Goal: Task Accomplishment & Management: Use online tool/utility

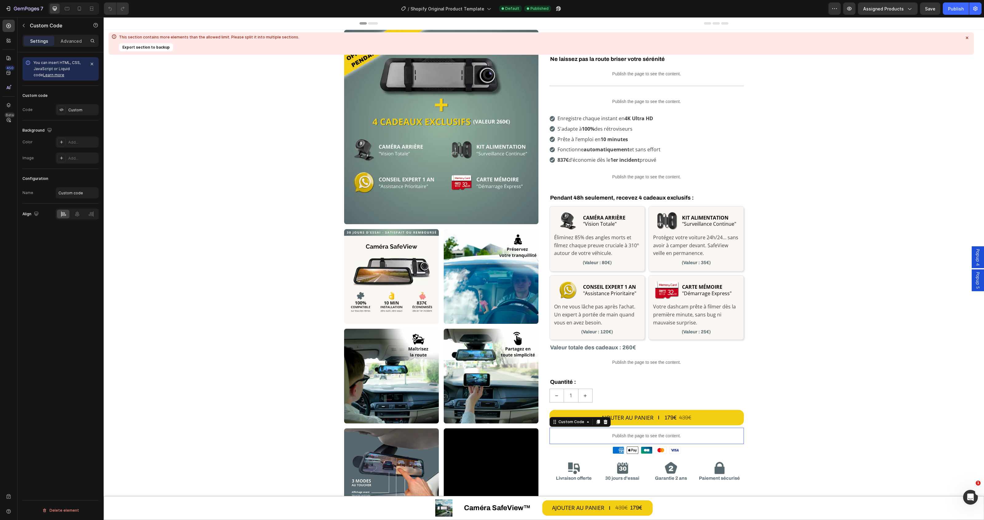
click at [632, 436] on p "Publish the page to see the content." at bounding box center [646, 435] width 194 height 6
click at [73, 112] on div "Custom" at bounding box center [82, 110] width 29 height 6
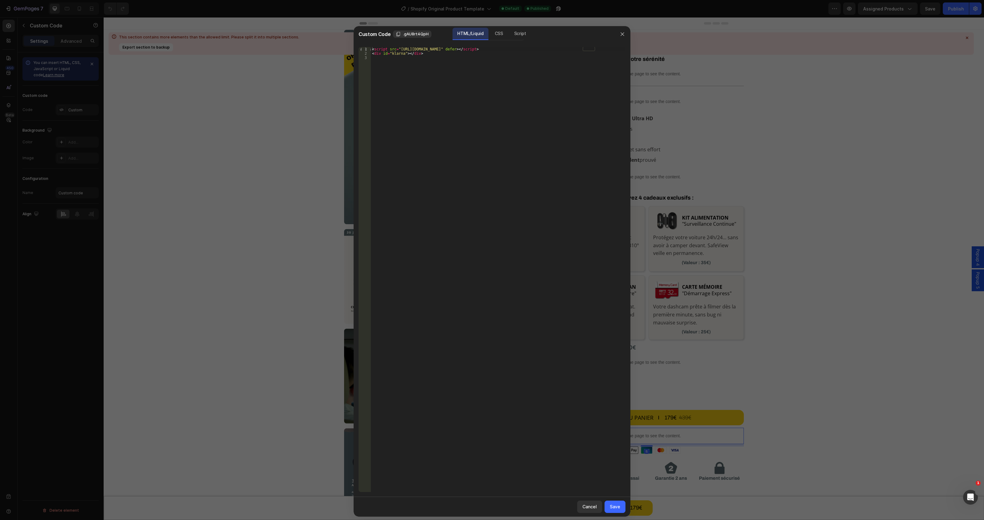
click at [476, 112] on div "< script src = "[URL][DOMAIN_NAME]" defer > </ script > < div id = "klarna" > <…" at bounding box center [498, 273] width 254 height 453
drag, startPoint x: 489, startPoint y: 73, endPoint x: 236, endPoint y: 3, distance: 261.9
click at [236, 3] on div "Custom Code .gAU8rt4QpH HTML/Liquid CSS Script 1 2 3 < script src = "[URL][DOMA…" at bounding box center [492, 260] width 984 height 520
type textarea "<script src="[URL][DOMAIN_NAME]" defer></script> <div id="klarna"></div>"
paste textarea
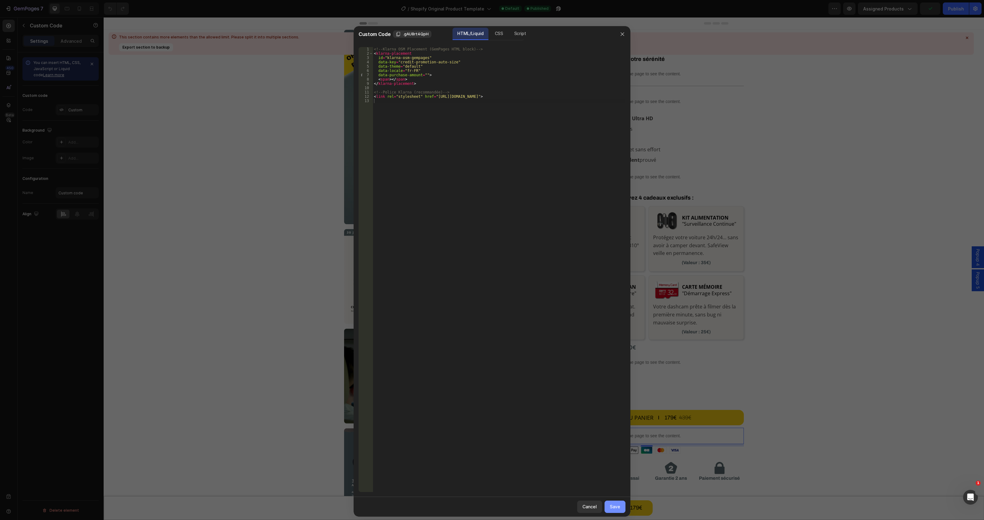
click at [618, 506] on div "Save" at bounding box center [614, 506] width 10 height 6
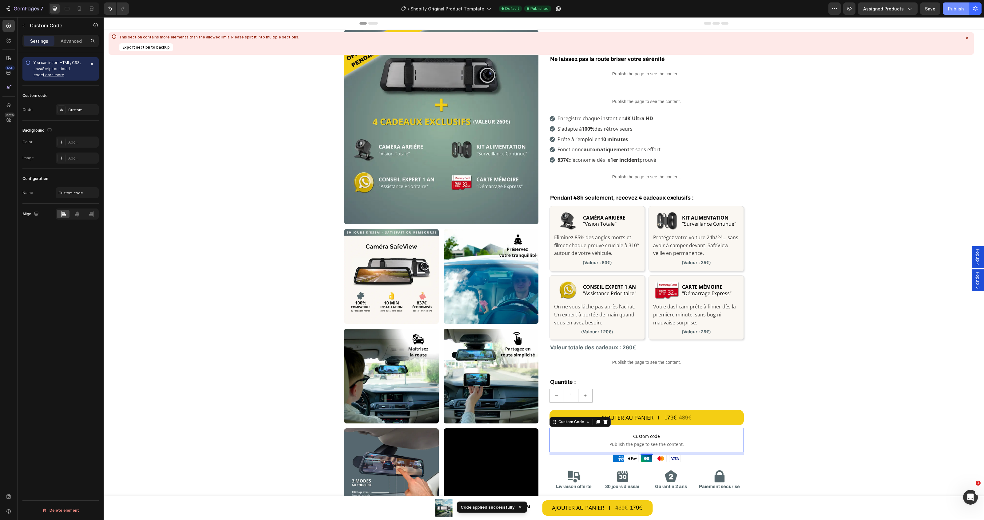
click at [949, 13] on button "Publish" at bounding box center [955, 8] width 26 height 12
click at [68, 109] on div "Custom" at bounding box center [82, 110] width 29 height 6
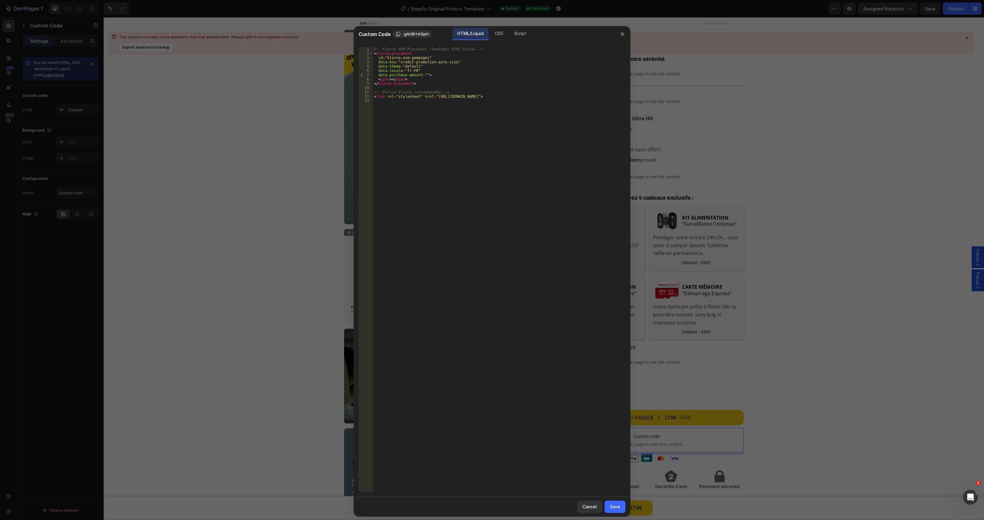
click at [576, 94] on div "<!-- Klarna OSM Placement (GemPages HTML block) --> < klarna-placement id = "kl…" at bounding box center [499, 273] width 253 height 453
click at [578, 97] on div "<!-- Klarna OSM Placement (GemPages HTML block) --> < klarna-placement id = "kl…" at bounding box center [499, 273] width 253 height 453
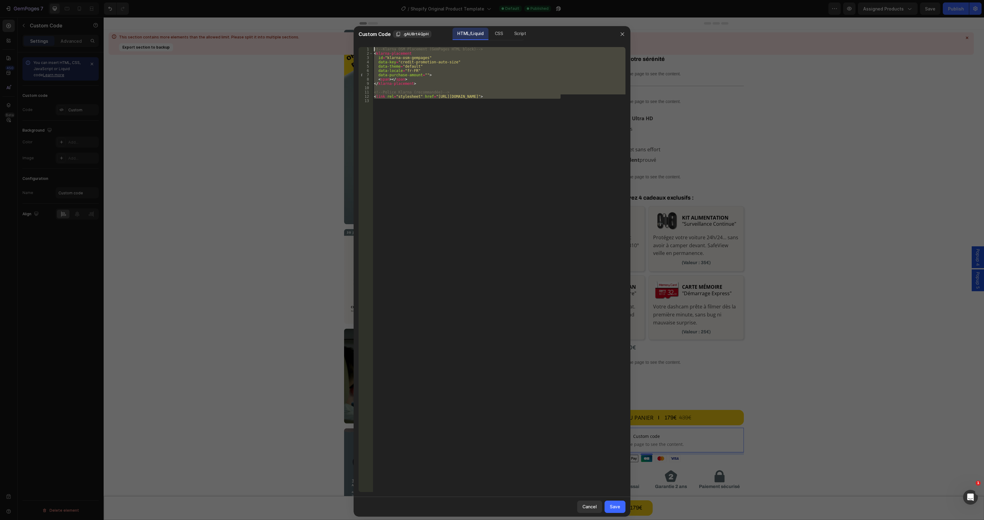
drag, startPoint x: 578, startPoint y: 97, endPoint x: 246, endPoint y: 14, distance: 341.8
click at [246, 14] on div "Custom Code .gAU8rt4QpH HTML/Liquid CSS Script <link rel="stylesheet" href="[UR…" at bounding box center [492, 260] width 984 height 520
type textarea "<!-- Klarna OSM Placement (GemPages HTML block) --> <klarna-placement"
paste textarea
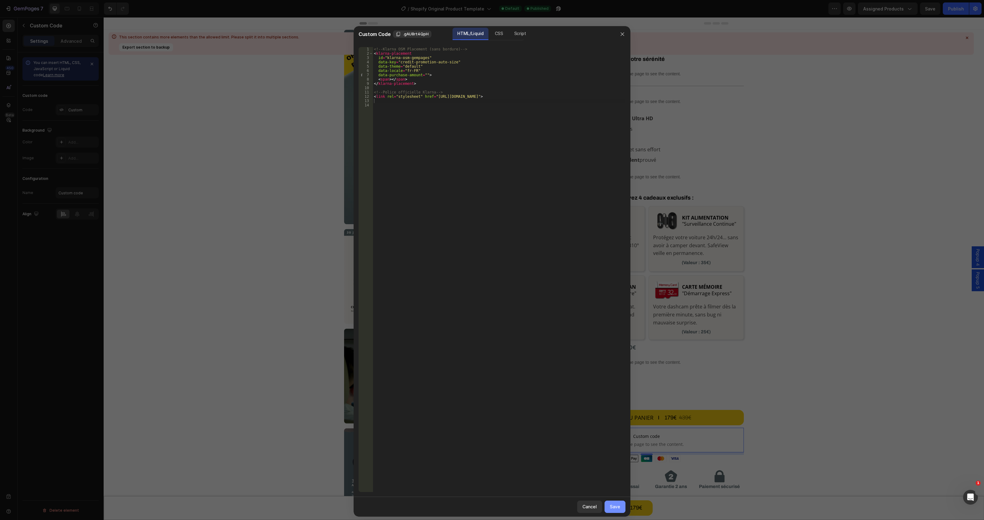
click at [610, 506] on div "Save" at bounding box center [614, 506] width 10 height 6
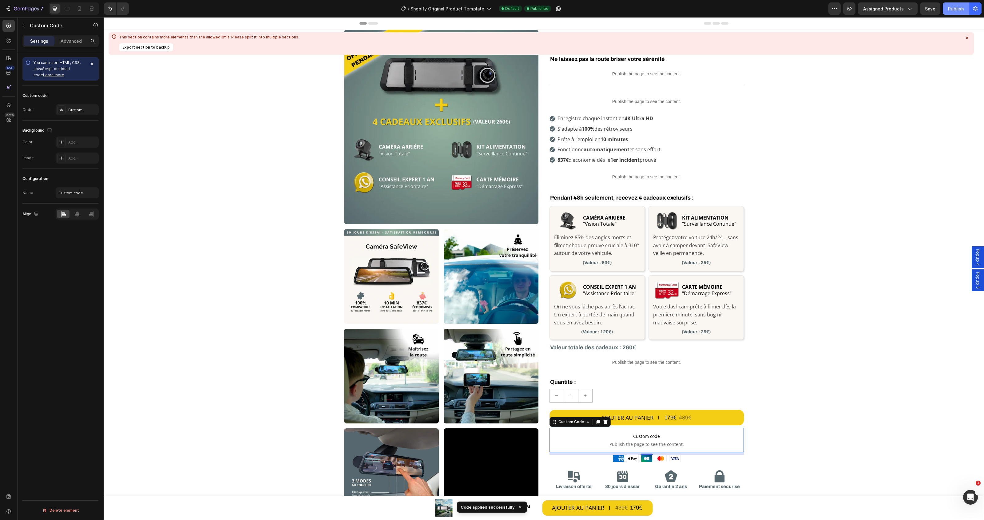
click at [959, 6] on div "Publish" at bounding box center [956, 9] width 16 height 6
click at [65, 38] on p "Advanced" at bounding box center [71, 41] width 21 height 6
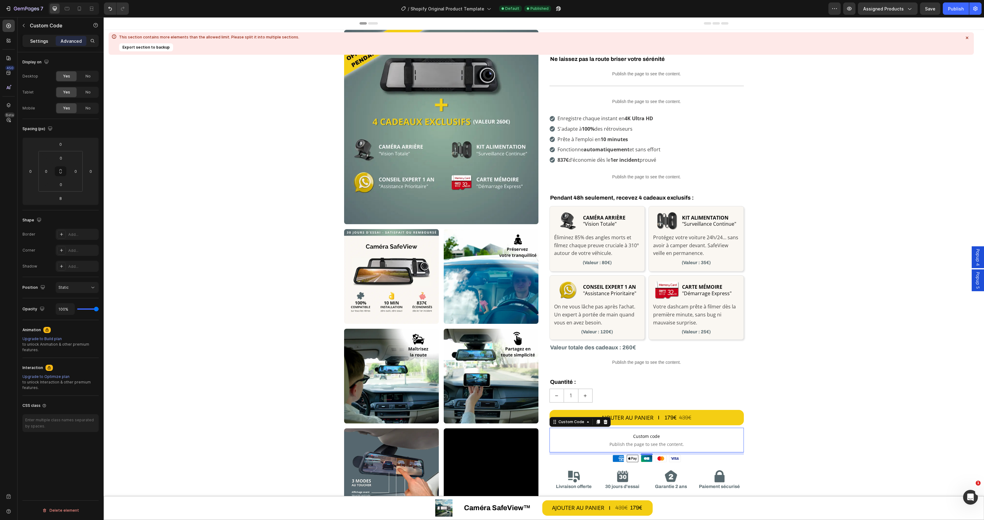
click at [42, 40] on p "Settings" at bounding box center [39, 41] width 18 height 6
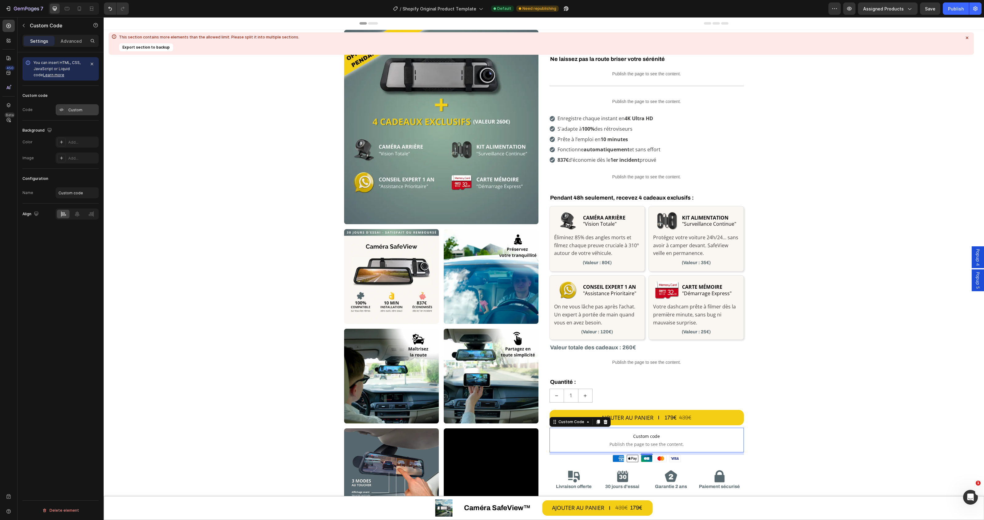
click at [82, 113] on div "Custom" at bounding box center [77, 109] width 43 height 11
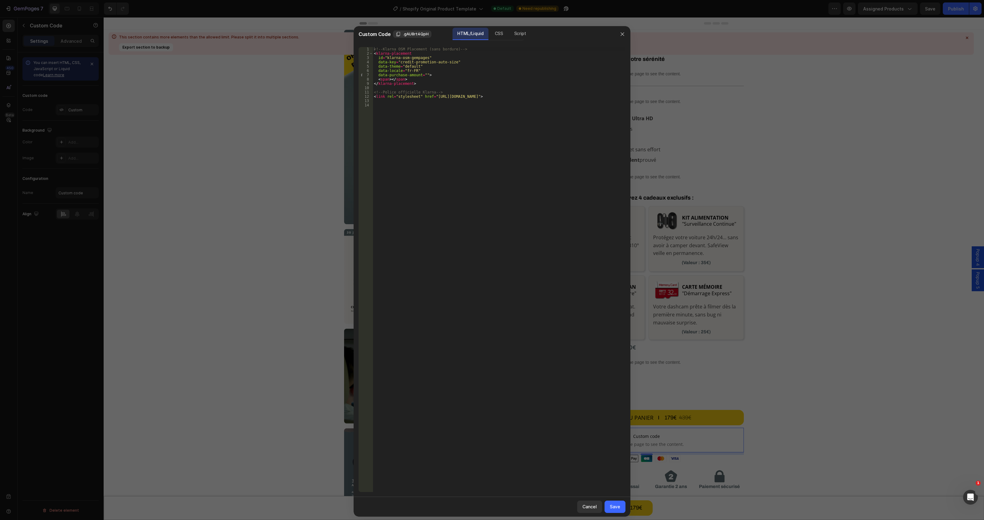
click at [519, 120] on div "<!-- Klarna OSM Placement (sans bordure) --> < klarna-placement id = "klarna-os…" at bounding box center [499, 273] width 253 height 453
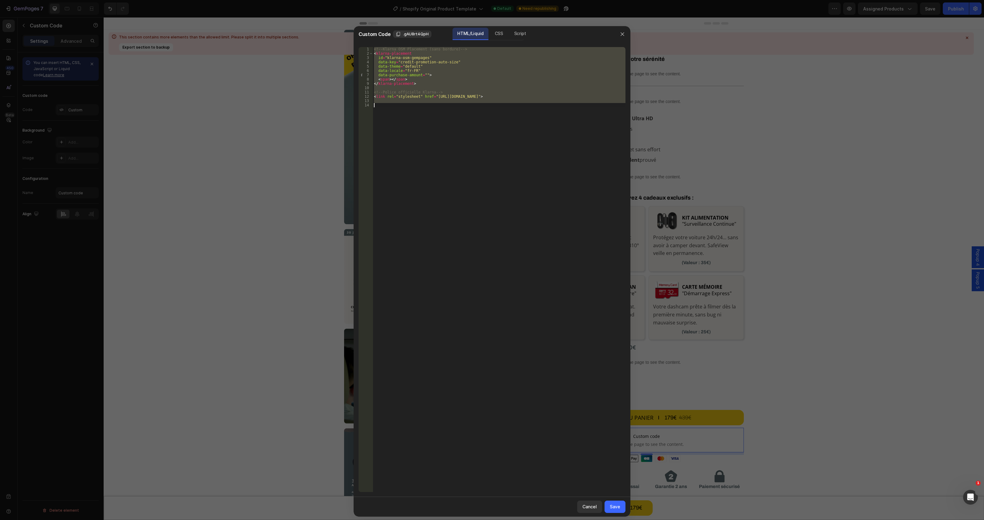
paste textarea
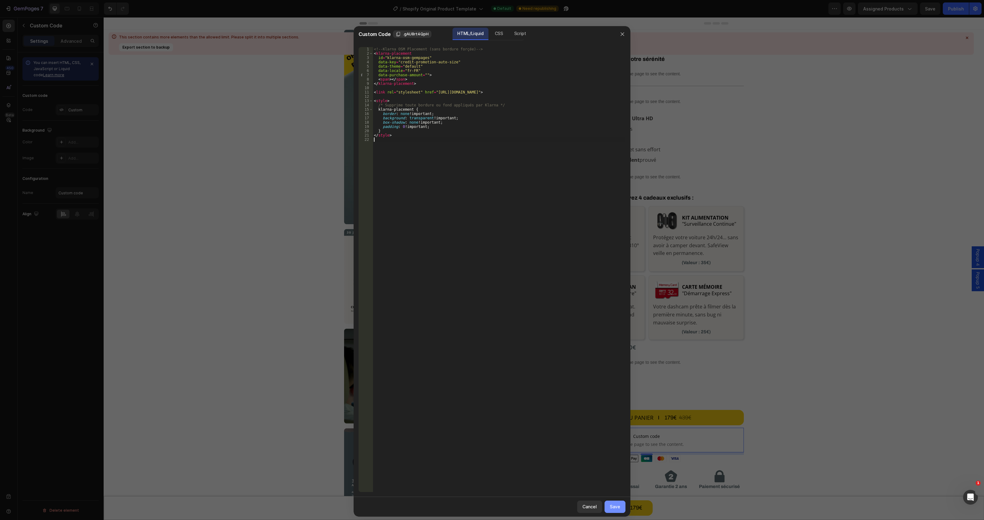
click at [612, 505] on div "Save" at bounding box center [614, 506] width 10 height 6
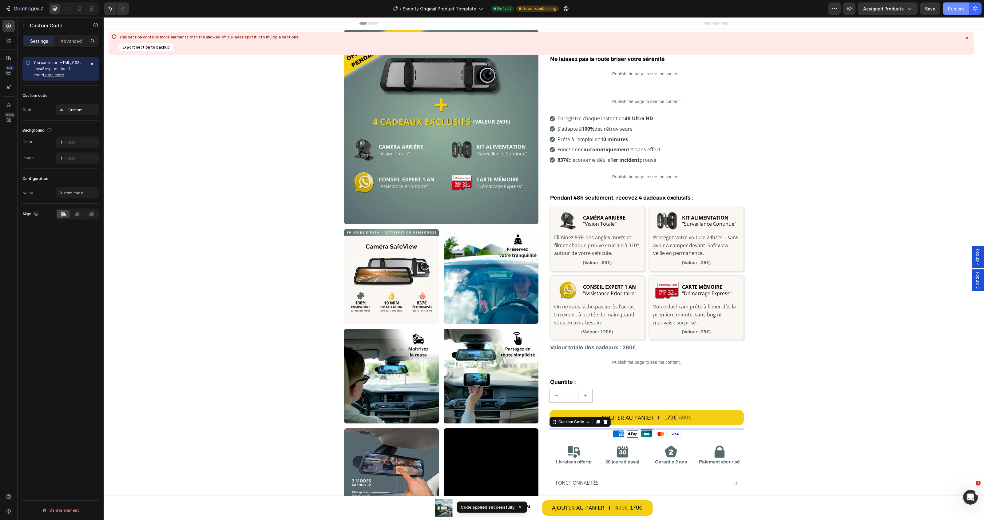
click at [953, 11] on div "Publish" at bounding box center [956, 9] width 16 height 6
click at [681, 231] on div "KIT ALIMENTATION "Surveillance Continue" Heading" at bounding box center [710, 221] width 58 height 22
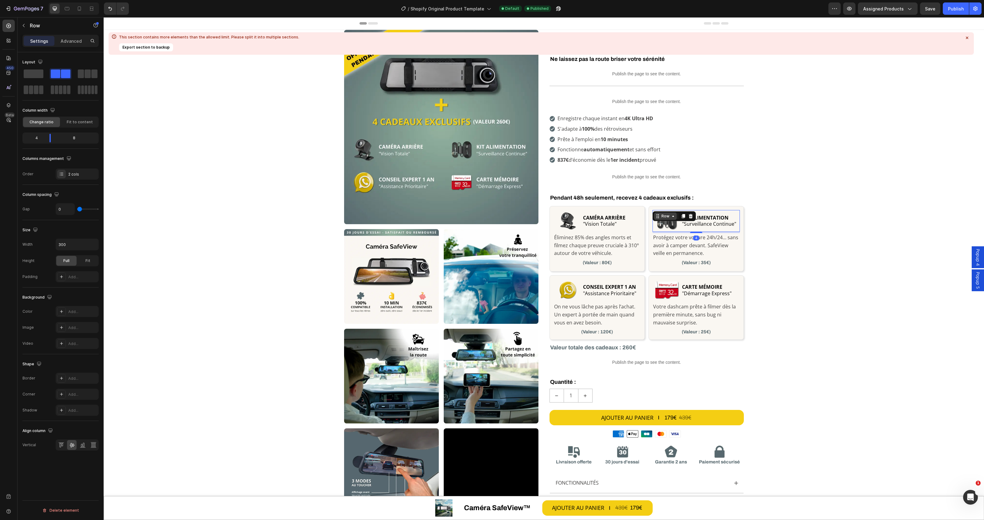
click at [670, 217] on icon at bounding box center [672, 216] width 5 height 5
click at [865, 191] on div "Custom Code Row Row Image Image Image Image Image Image Video Row Image Row Row…" at bounding box center [544, 328] width 880 height 597
